Goal: Transaction & Acquisition: Obtain resource

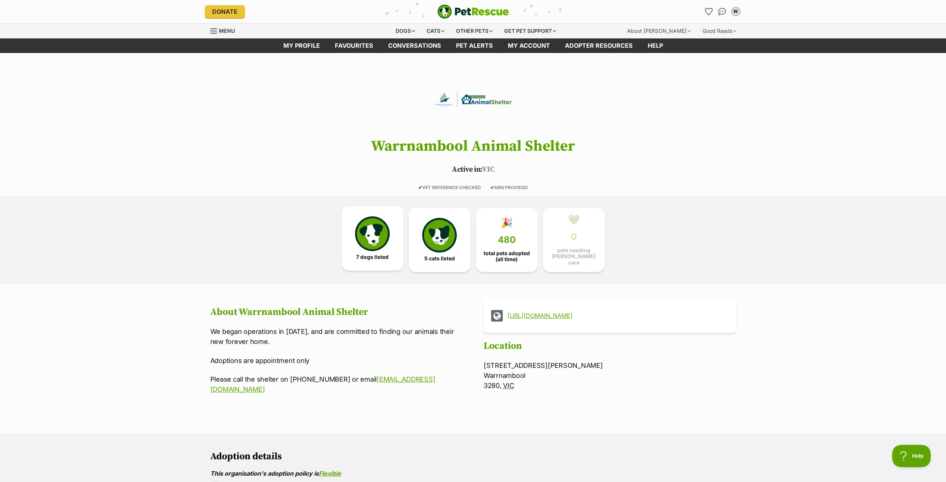
click at [367, 225] on img at bounding box center [372, 233] width 34 height 34
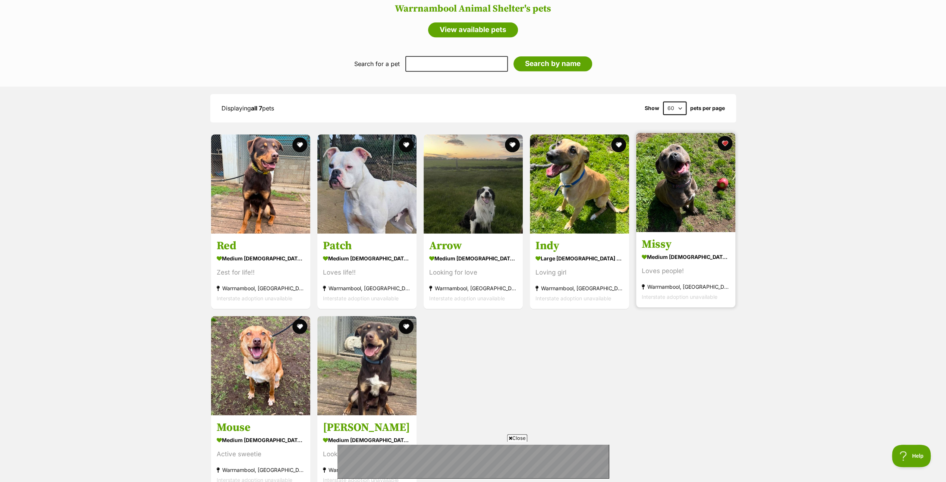
click at [670, 169] on img at bounding box center [685, 182] width 99 height 99
